Goal: Task Accomplishment & Management: Manage account settings

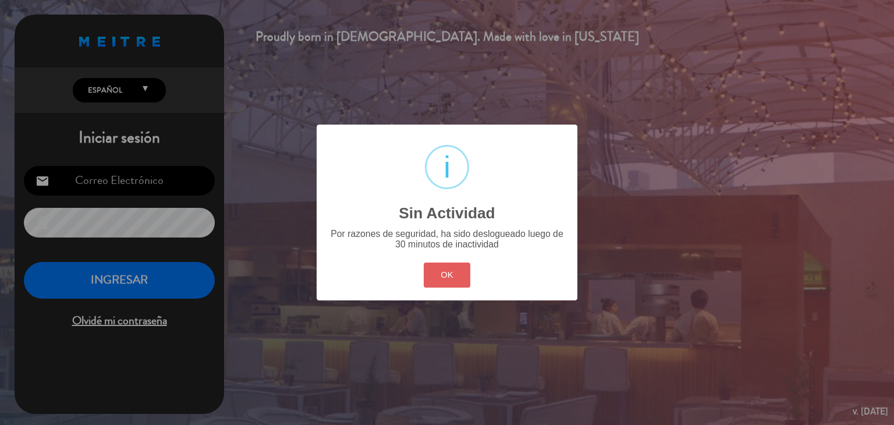
type input "[EMAIL_ADDRESS][DOMAIN_NAME]"
click at [453, 278] on button "OK" at bounding box center [447, 275] width 47 height 25
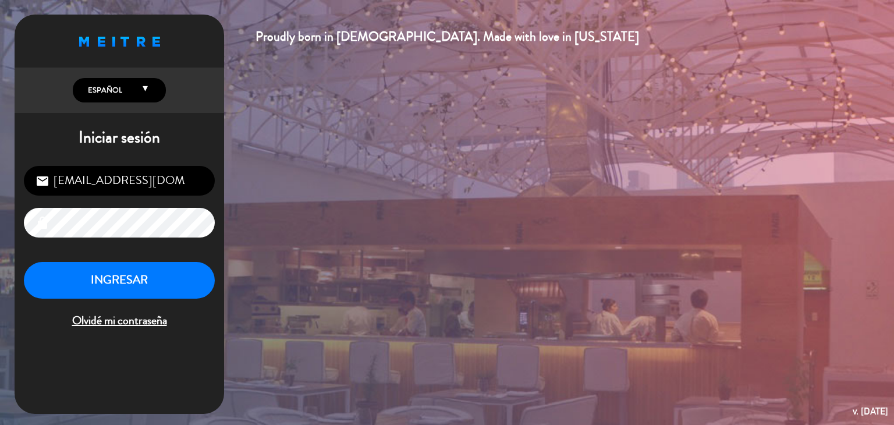
click at [532, 264] on div "Proudly born in [DEMOGRAPHIC_DATA]. Made with love in [US_STATE] English Españo…" at bounding box center [447, 212] width 894 height 425
click at [135, 272] on button "INGRESAR" at bounding box center [119, 280] width 191 height 37
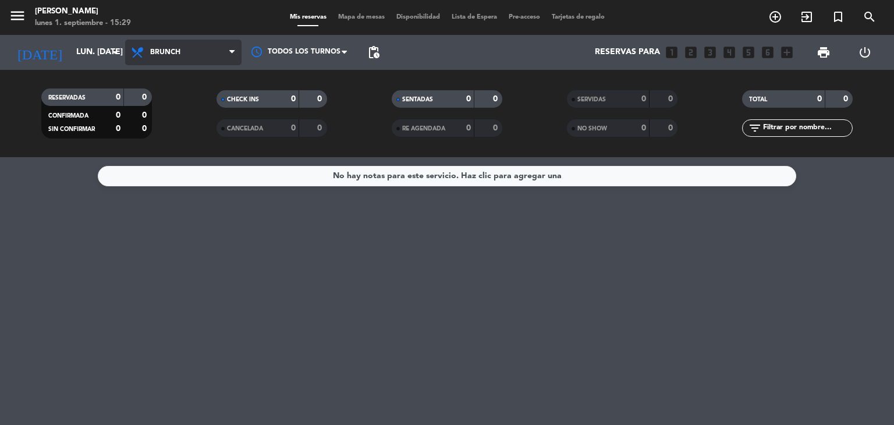
click at [194, 53] on span "Brunch" at bounding box center [183, 53] width 116 height 26
click at [175, 153] on div "menu [PERSON_NAME] lunes 1. septiembre - 15:29 Mis reservas Mapa de mesas Dispo…" at bounding box center [447, 78] width 894 height 157
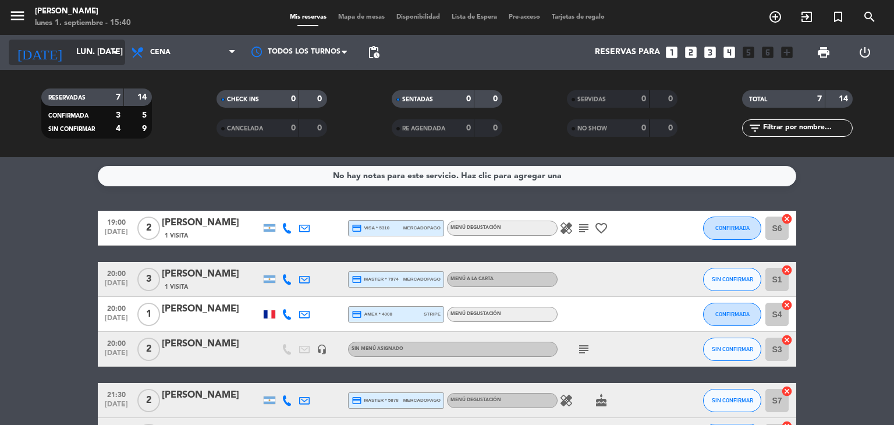
click at [84, 44] on input "lun. [DATE]" at bounding box center [125, 52] width 111 height 21
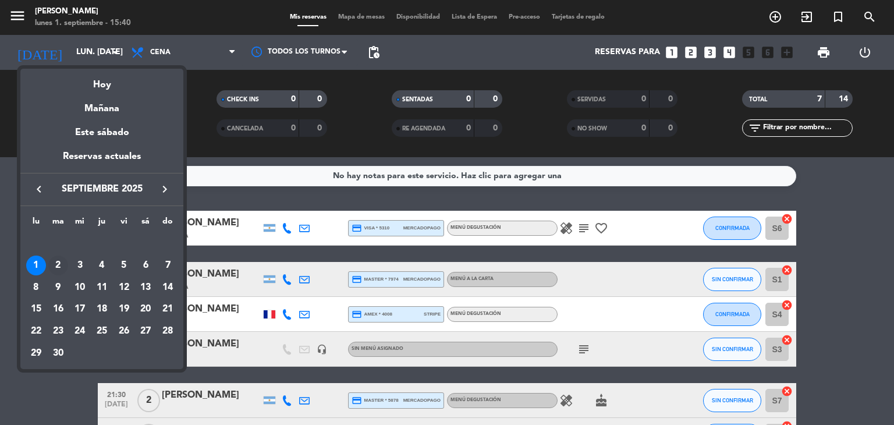
click at [59, 264] on div "2" at bounding box center [58, 266] width 20 height 20
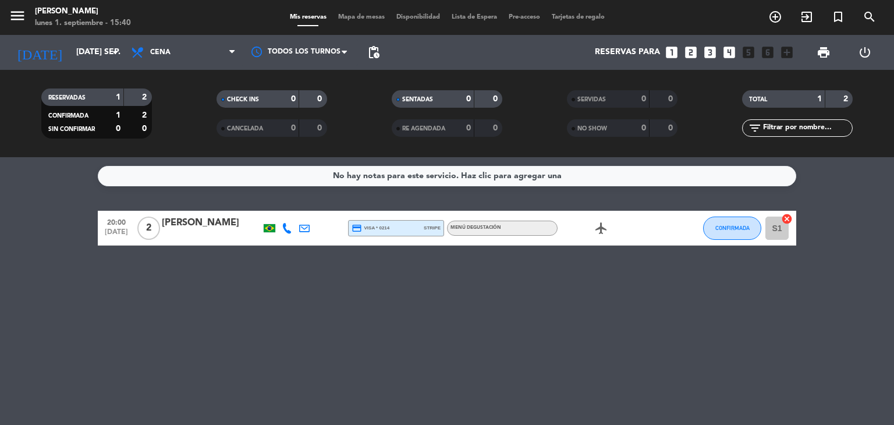
click at [600, 238] on div "airplanemode_active" at bounding box center [610, 228] width 105 height 34
click at [600, 232] on icon "airplanemode_active" at bounding box center [601, 228] width 14 height 14
click at [288, 229] on icon at bounding box center [287, 228] width 10 height 10
click at [599, 230] on icon "airplanemode_active" at bounding box center [601, 228] width 14 height 14
click at [97, 51] on input "[DATE] sep." at bounding box center [125, 52] width 111 height 21
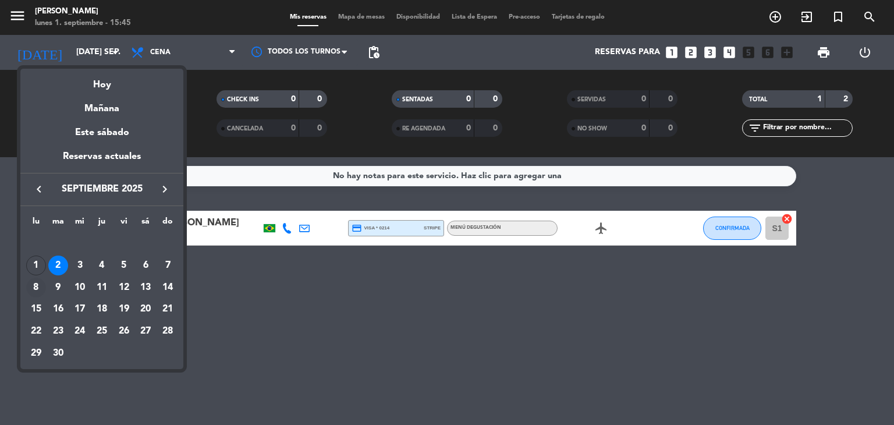
click at [34, 289] on div "8" at bounding box center [36, 288] width 20 height 20
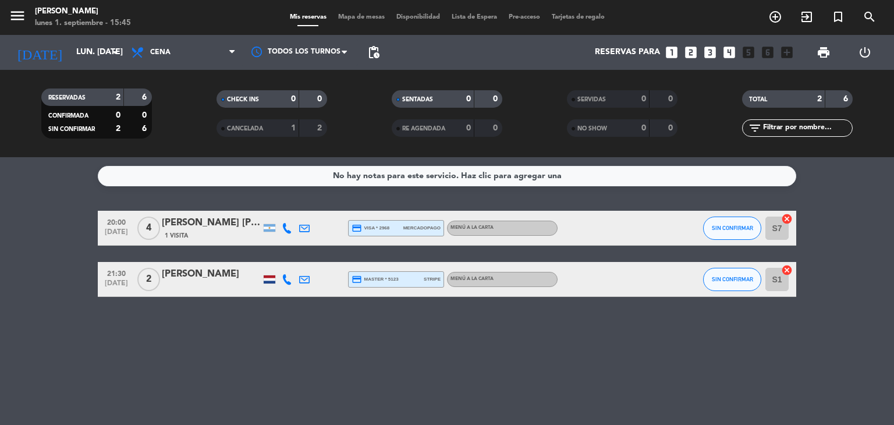
click at [73, 37] on div "[DATE] lun. [DATE] arrow_drop_down" at bounding box center [67, 52] width 116 height 35
click at [72, 45] on input "lun. [DATE]" at bounding box center [125, 52] width 111 height 21
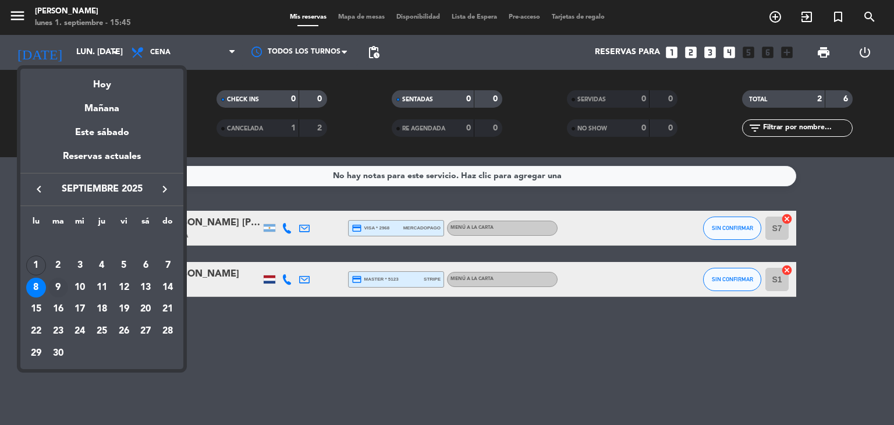
click at [55, 288] on div "9" at bounding box center [58, 288] width 20 height 20
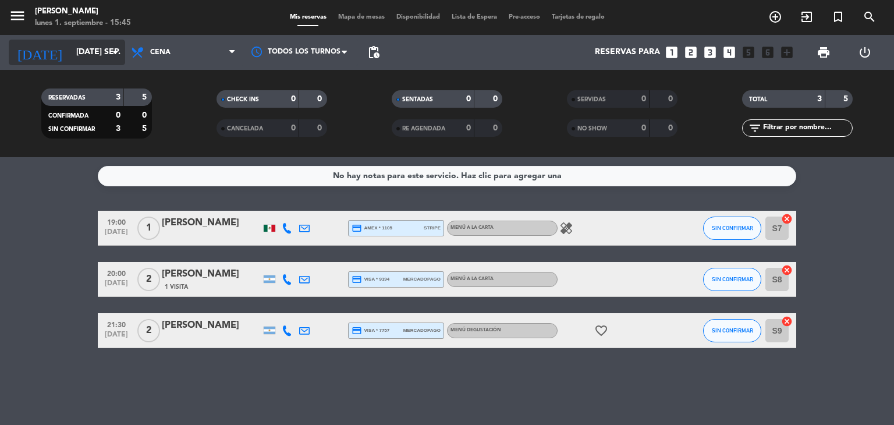
click at [107, 61] on input "[DATE] sep." at bounding box center [125, 52] width 111 height 21
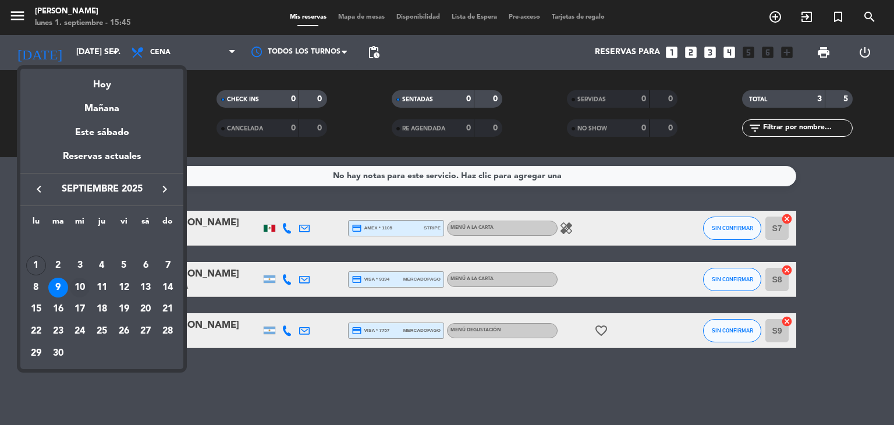
click at [79, 288] on div "10" at bounding box center [80, 288] width 20 height 20
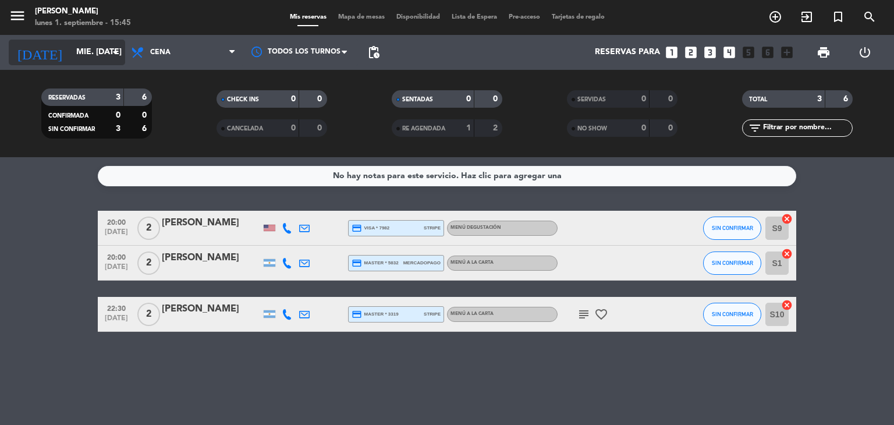
click at [97, 51] on input "mié. [DATE]" at bounding box center [125, 52] width 111 height 21
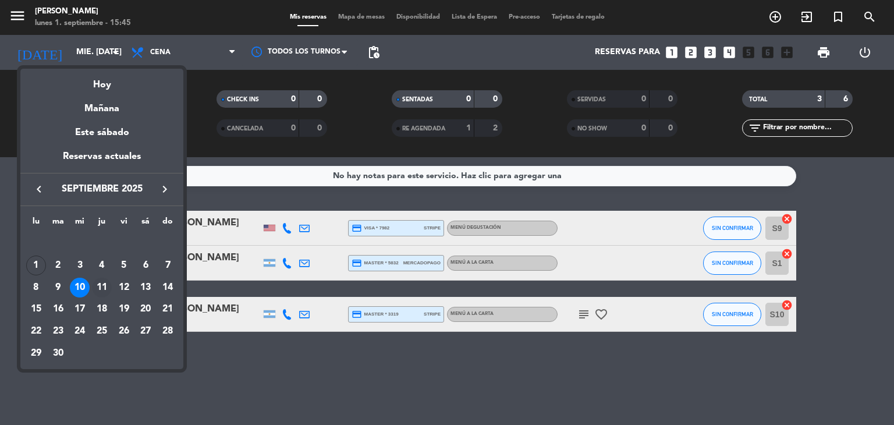
drag, startPoint x: 104, startPoint y: 285, endPoint x: 96, endPoint y: 231, distance: 54.1
click at [102, 285] on div "11" at bounding box center [102, 288] width 20 height 20
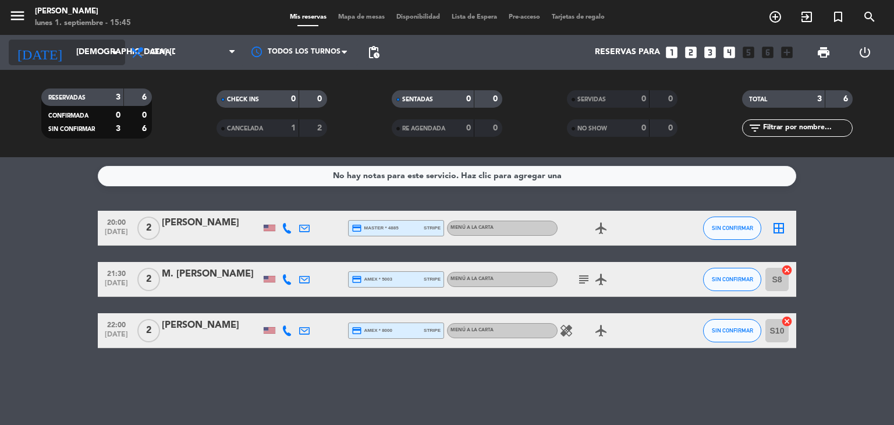
click at [95, 55] on input "[DEMOGRAPHIC_DATA] [DATE]" at bounding box center [125, 52] width 111 height 21
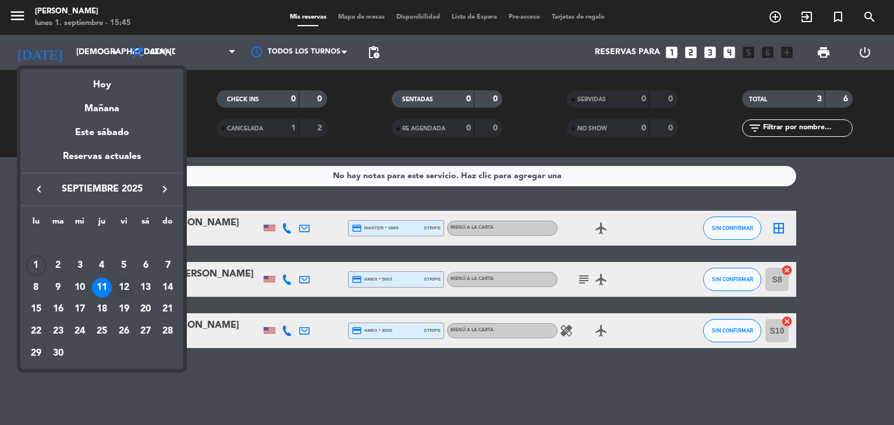
click at [123, 285] on div "12" at bounding box center [124, 288] width 20 height 20
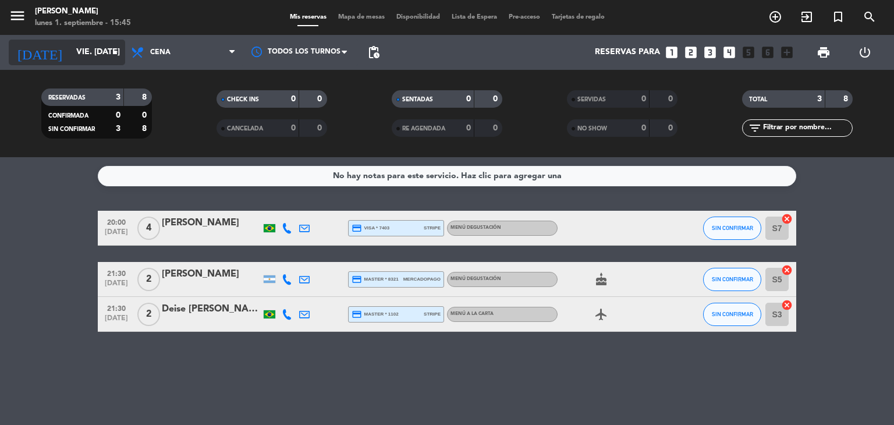
click at [101, 51] on input "vie. [DATE]" at bounding box center [125, 52] width 111 height 21
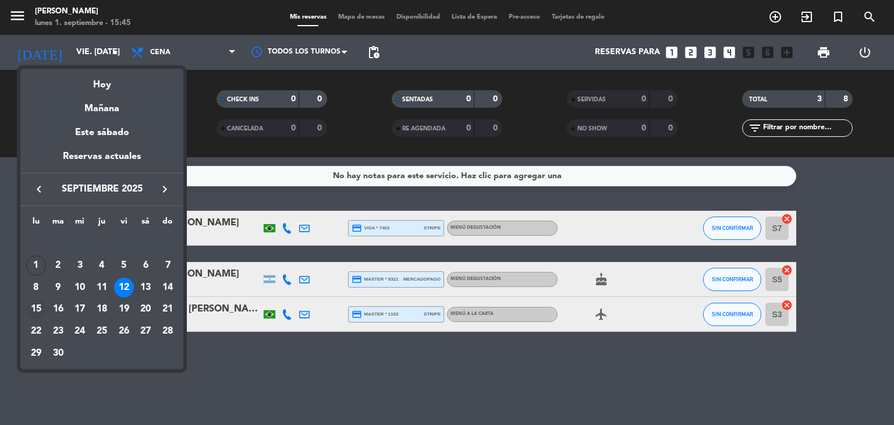
click at [35, 310] on div "15" at bounding box center [36, 309] width 20 height 20
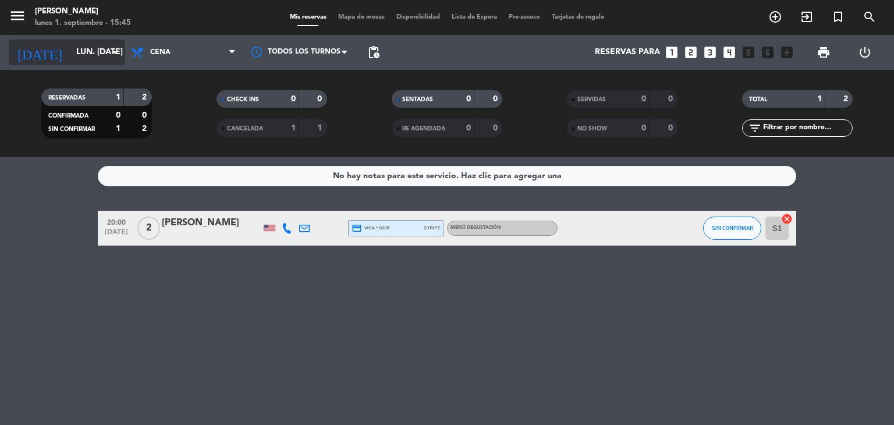
click at [84, 51] on input "lun. [DATE]" at bounding box center [125, 52] width 111 height 21
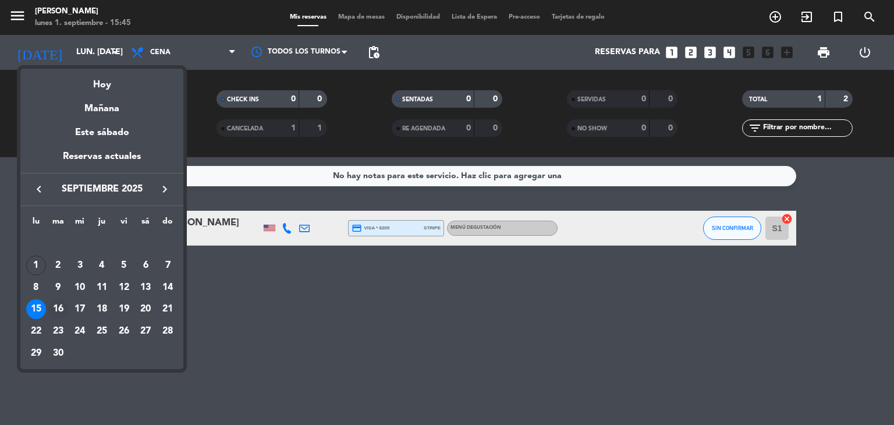
click at [54, 308] on div "16" at bounding box center [58, 309] width 20 height 20
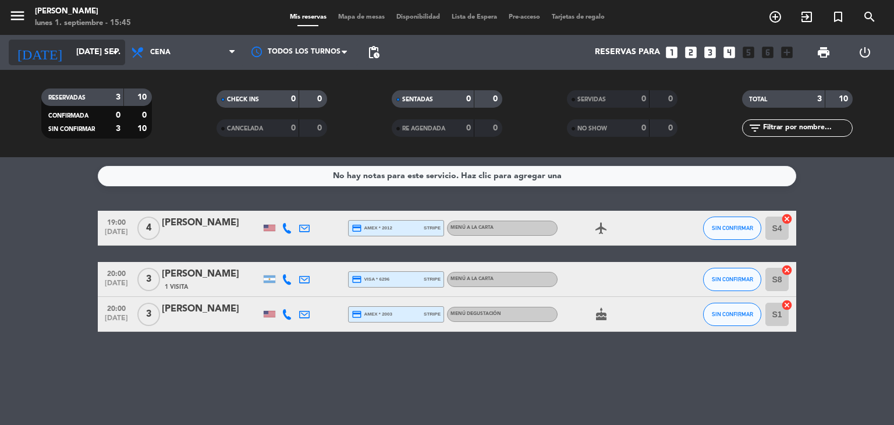
click at [90, 59] on input "[DATE] sep." at bounding box center [125, 52] width 111 height 21
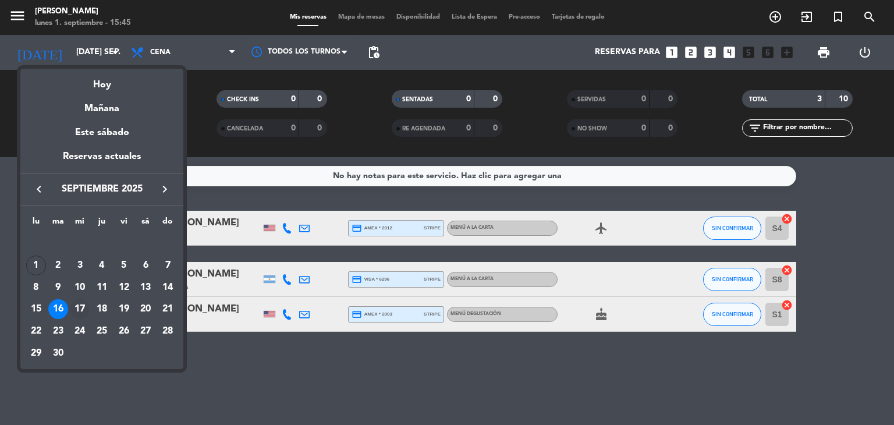
click at [82, 309] on div "17" at bounding box center [80, 309] width 20 height 20
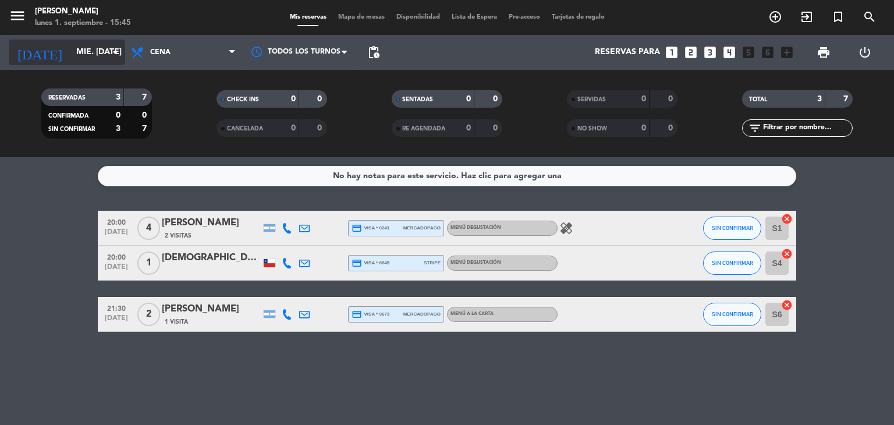
click at [88, 51] on input "mié. [DATE]" at bounding box center [125, 52] width 111 height 21
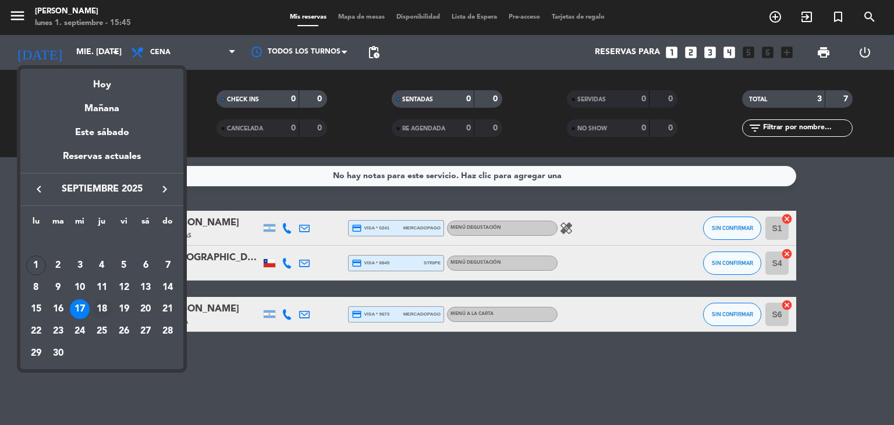
click at [100, 309] on div "18" at bounding box center [102, 309] width 20 height 20
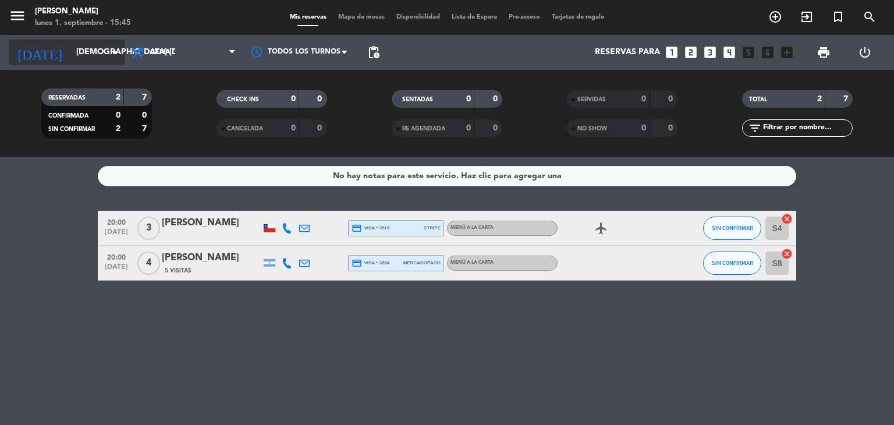
click at [97, 50] on input "[DEMOGRAPHIC_DATA] [DATE]" at bounding box center [125, 52] width 111 height 21
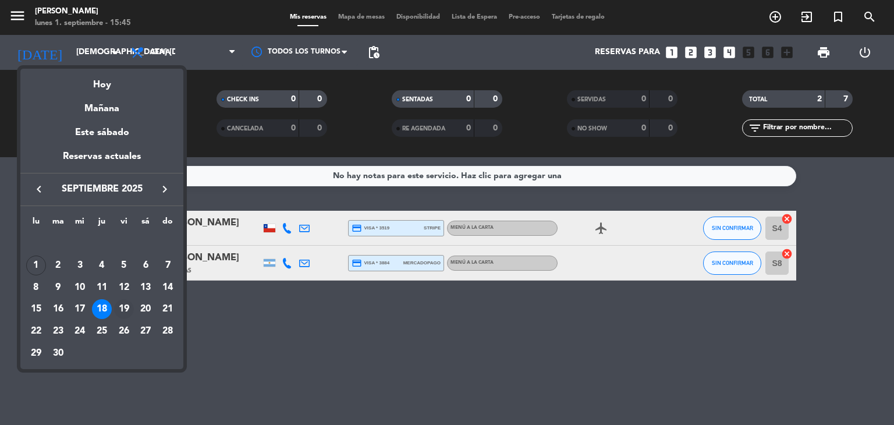
click at [125, 306] on div "19" at bounding box center [124, 309] width 20 height 20
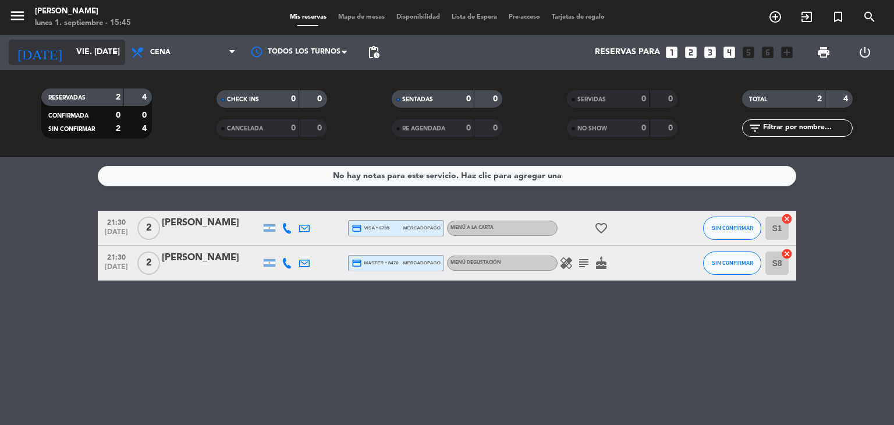
click at [87, 54] on input "vie. [DATE]" at bounding box center [125, 52] width 111 height 21
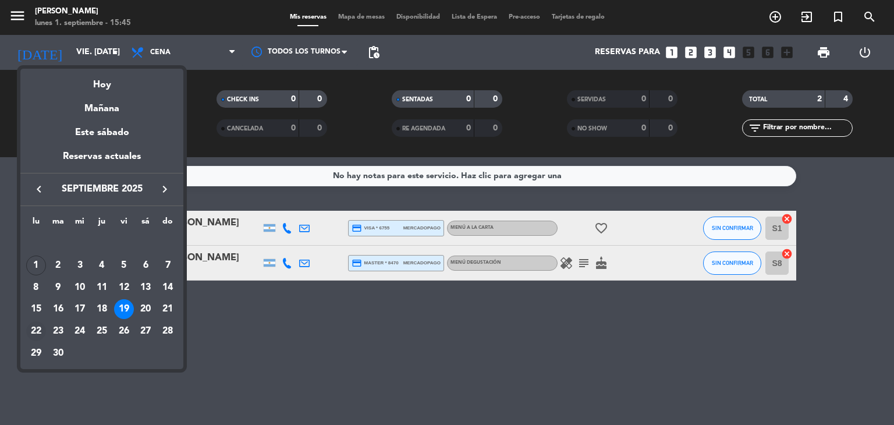
click at [37, 325] on div "22" at bounding box center [36, 331] width 20 height 20
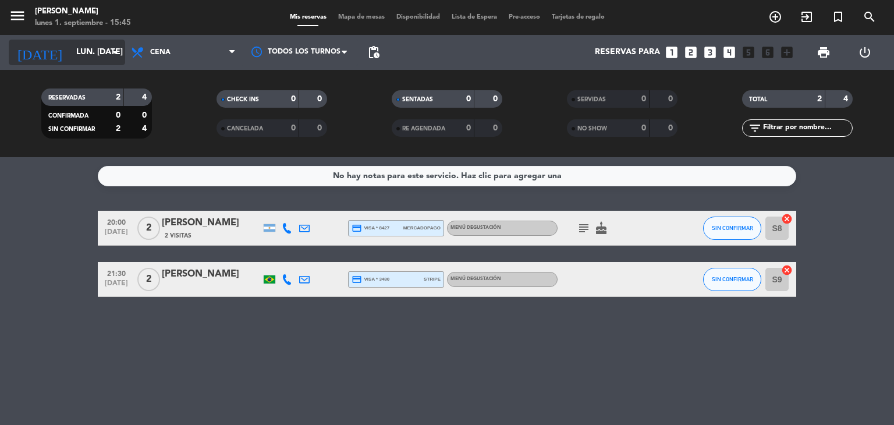
click at [79, 40] on div "[DATE] lun. [DATE] arrow_drop_down" at bounding box center [67, 53] width 116 height 26
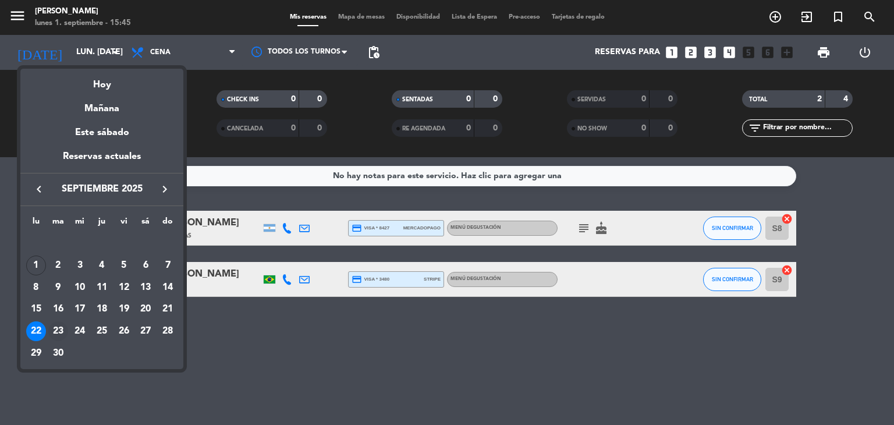
click at [59, 331] on div "23" at bounding box center [58, 331] width 20 height 20
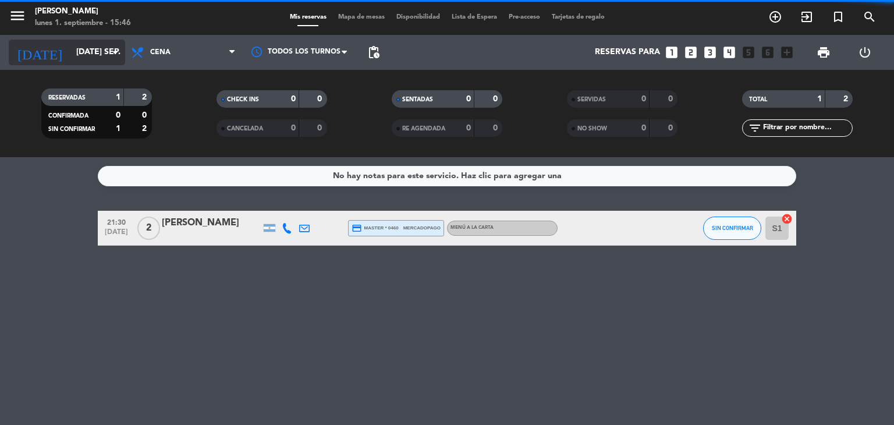
click at [87, 52] on input "[DATE] sep." at bounding box center [125, 52] width 111 height 21
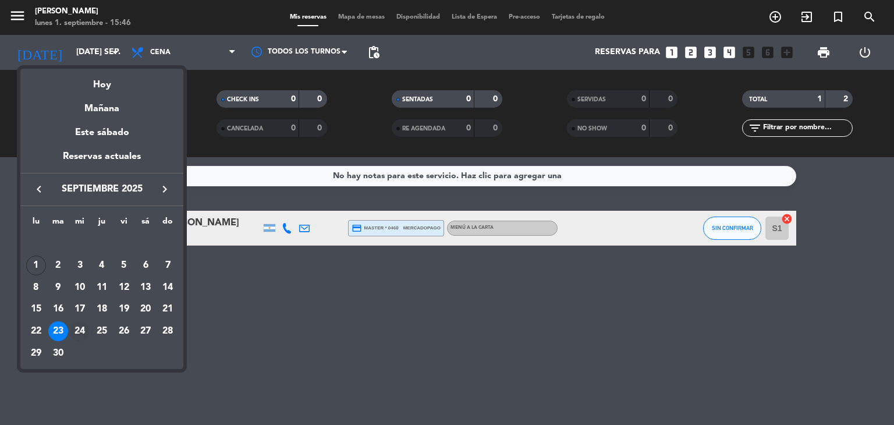
click at [77, 328] on div "24" at bounding box center [80, 331] width 20 height 20
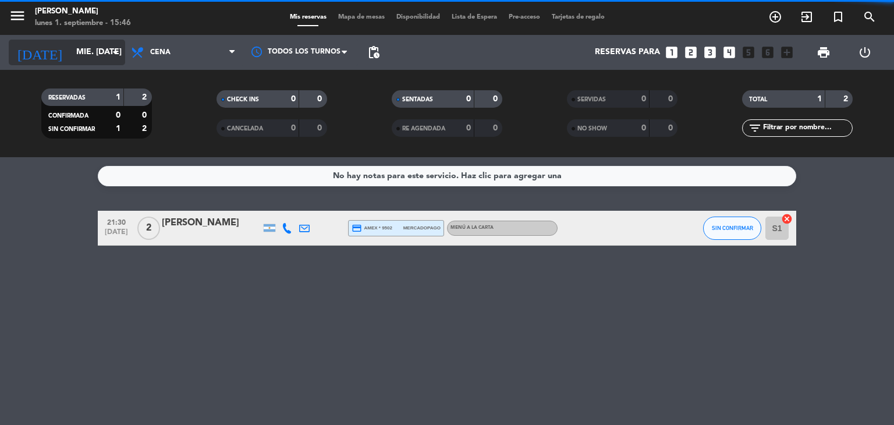
click at [86, 50] on input "mié. [DATE]" at bounding box center [125, 52] width 111 height 21
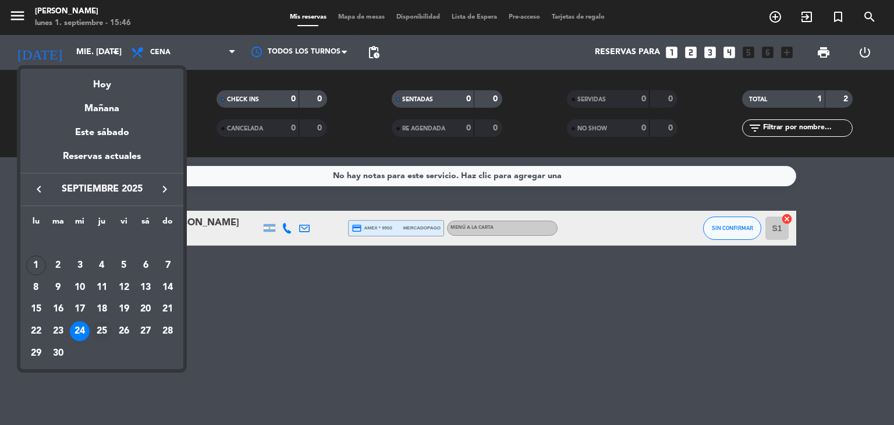
click at [101, 331] on div "25" at bounding box center [102, 331] width 20 height 20
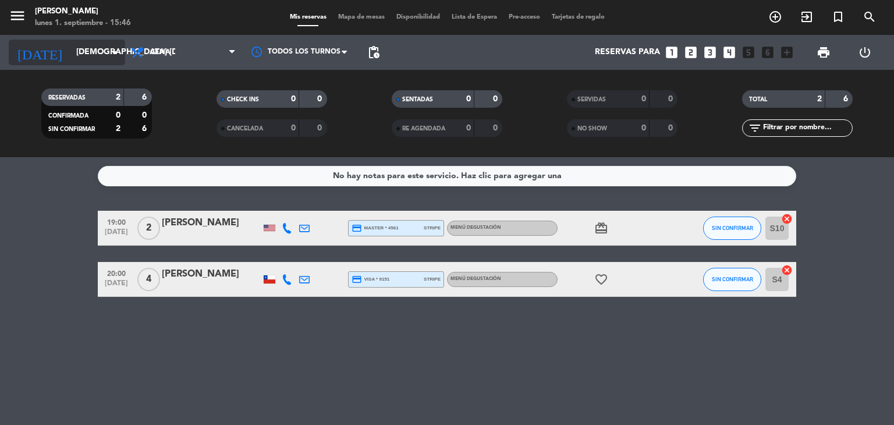
click at [82, 54] on input "[DEMOGRAPHIC_DATA] [DATE]" at bounding box center [125, 52] width 111 height 21
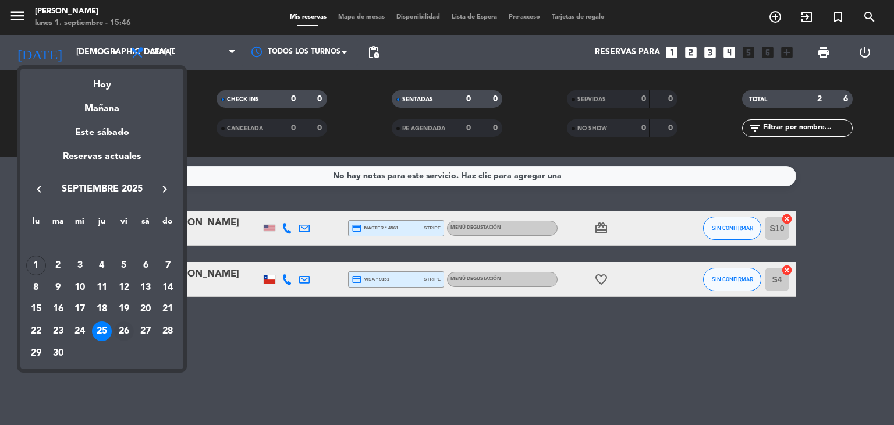
click at [119, 331] on div "26" at bounding box center [124, 331] width 20 height 20
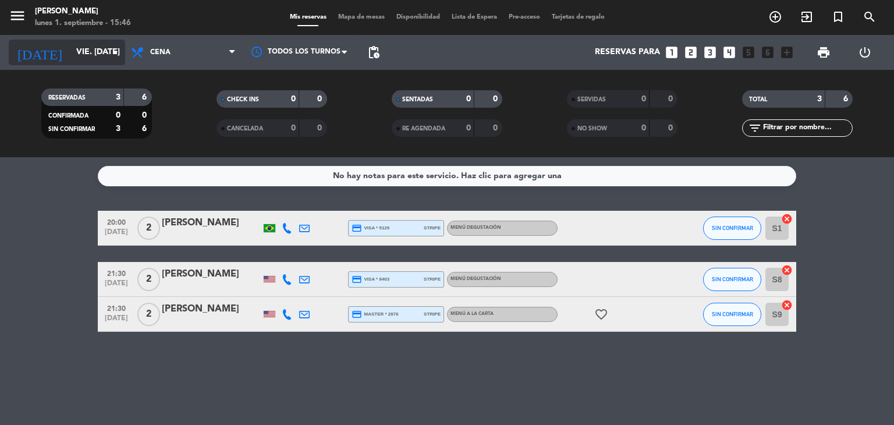
click at [72, 52] on input "vie. [DATE]" at bounding box center [125, 52] width 111 height 21
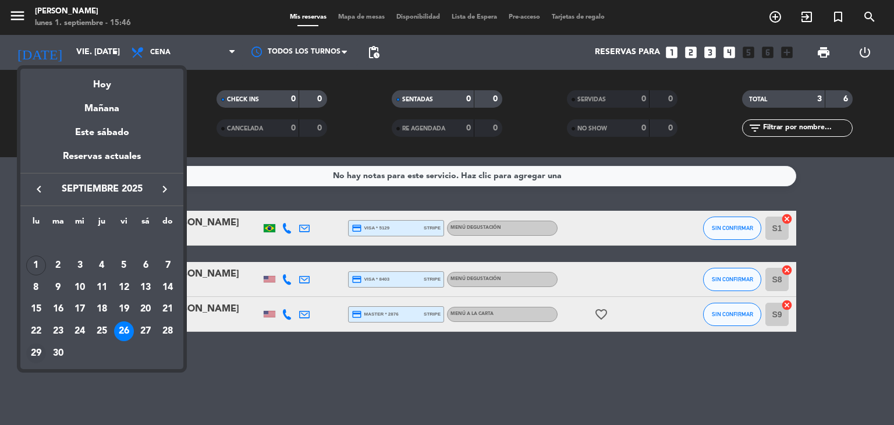
click at [36, 356] on div "29" at bounding box center [36, 354] width 20 height 20
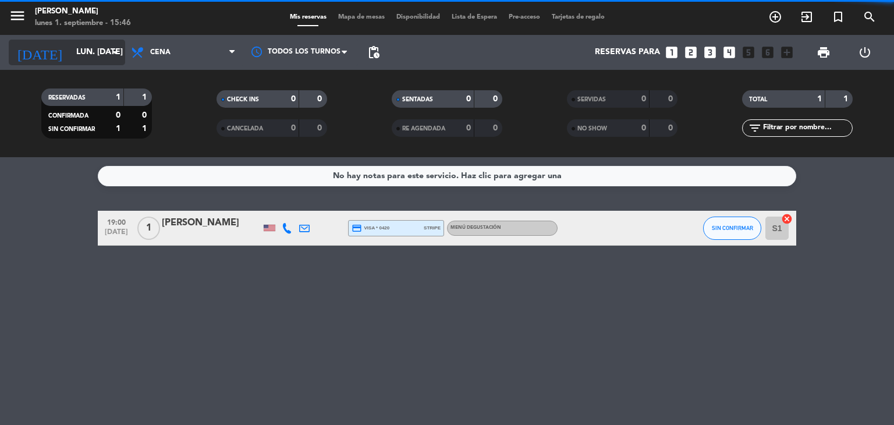
click at [94, 48] on input "lun. [DATE]" at bounding box center [125, 52] width 111 height 21
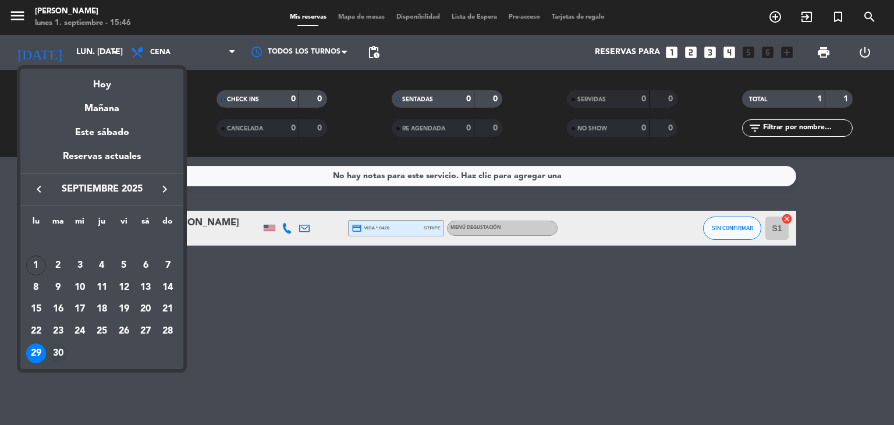
click at [61, 352] on div "30" at bounding box center [58, 354] width 20 height 20
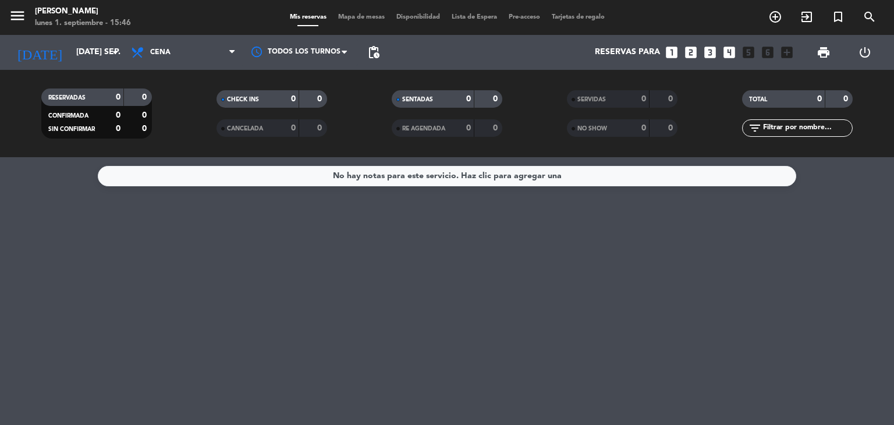
click at [232, 304] on div "No hay notas para este servicio. Haz clic para agregar una" at bounding box center [447, 291] width 894 height 268
click at [94, 54] on input "[DATE] sep." at bounding box center [125, 52] width 111 height 21
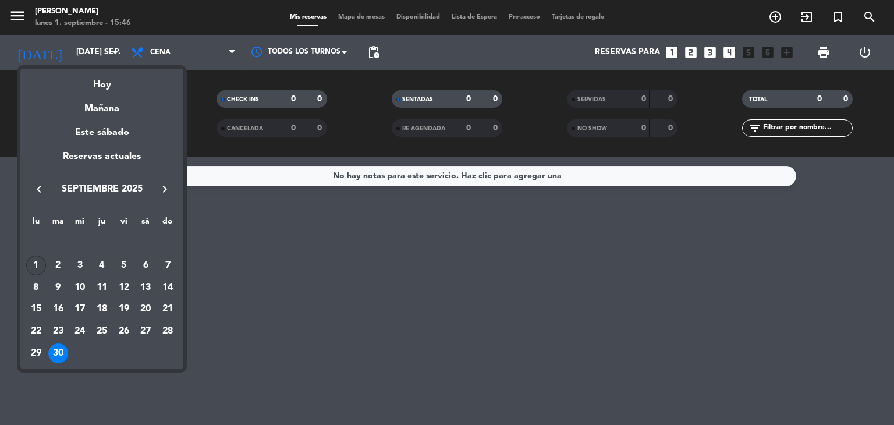
click at [36, 264] on div "1" at bounding box center [36, 266] width 20 height 20
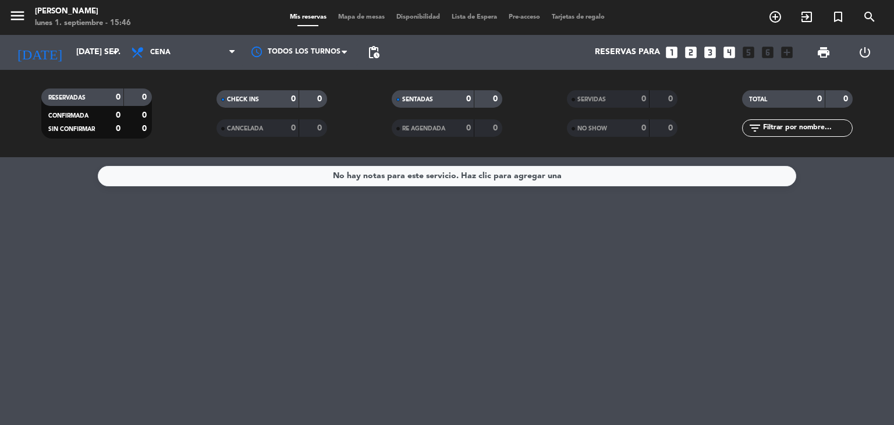
type input "lun. [DATE]"
